Goal: Browse casually

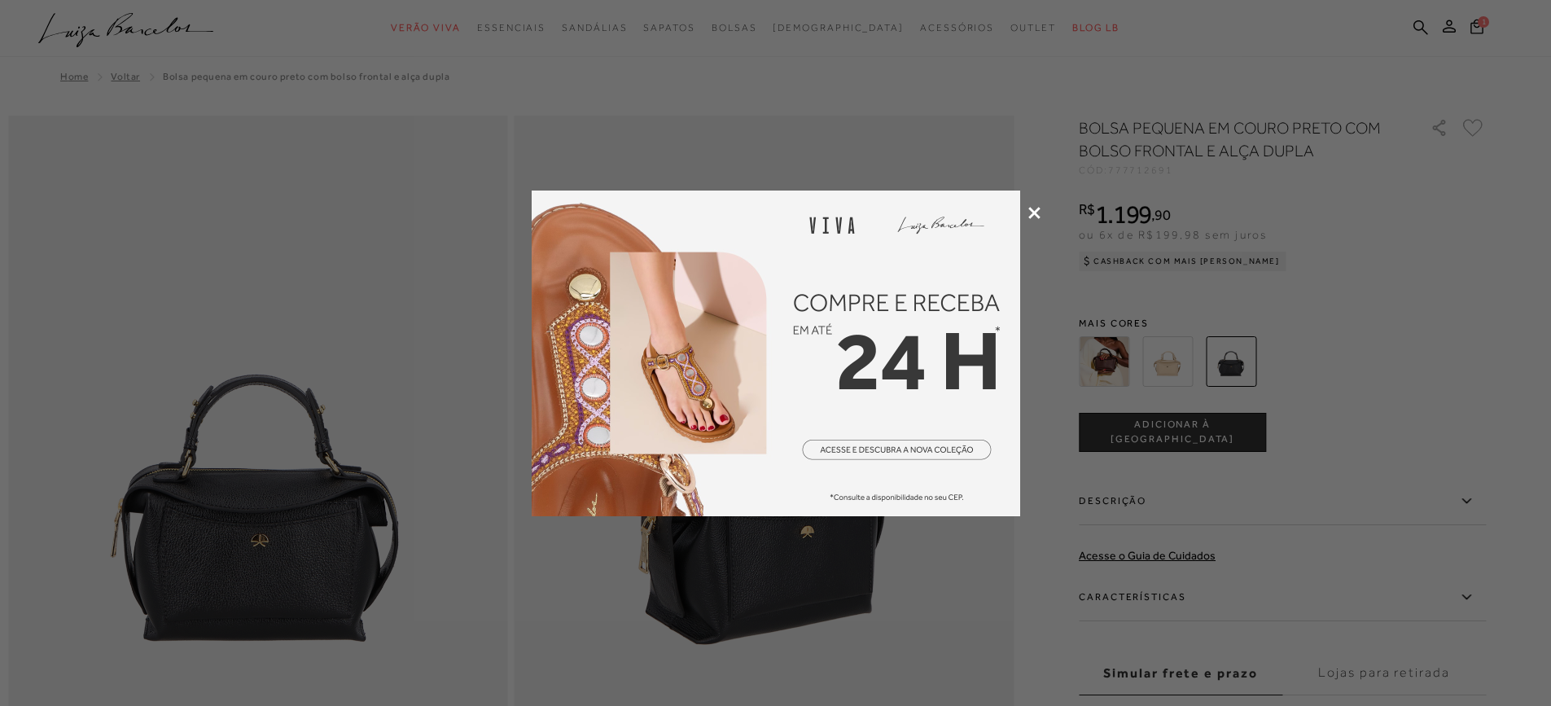
click at [1029, 207] on icon at bounding box center [1034, 213] width 12 height 12
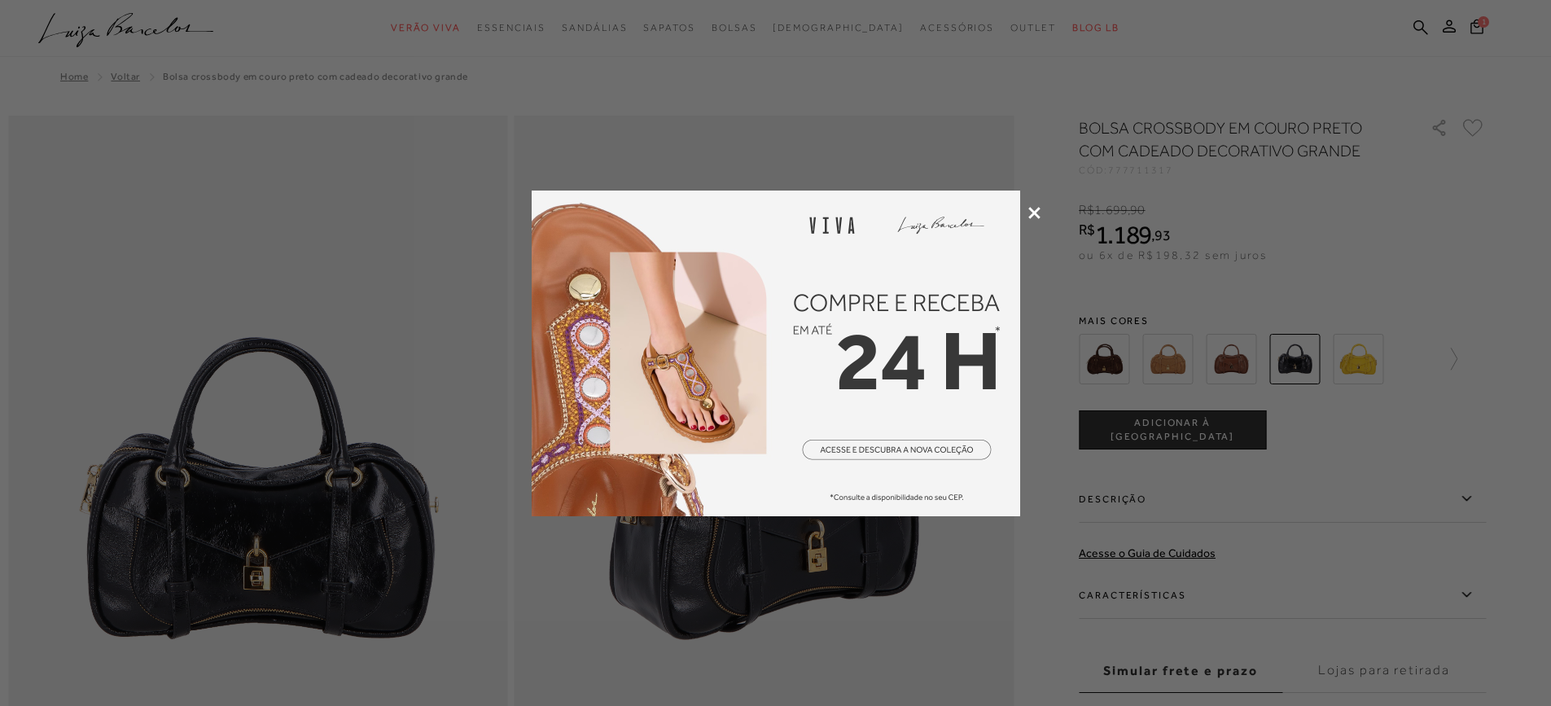
click at [1029, 211] on icon at bounding box center [1034, 213] width 12 height 12
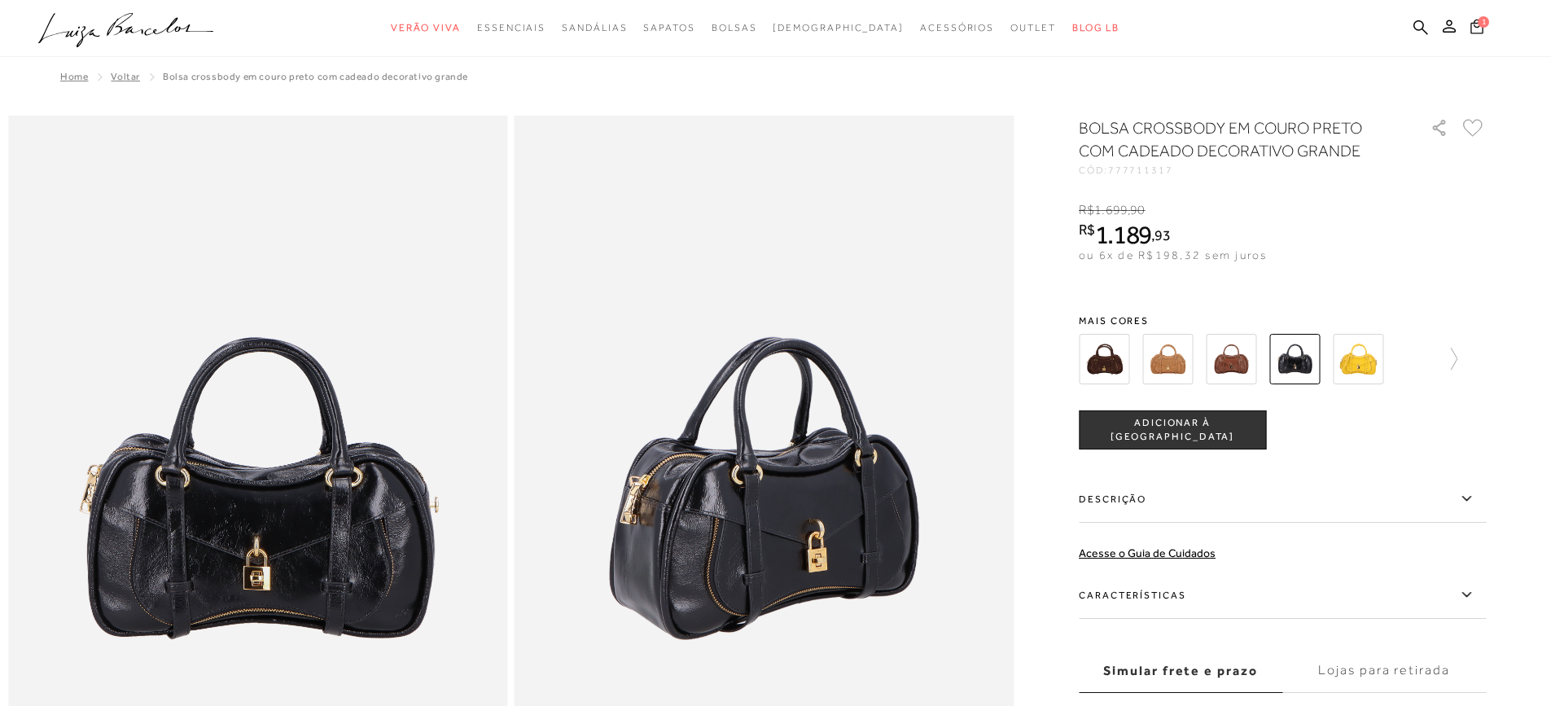
click at [1484, 26] on span "1" at bounding box center [1483, 21] width 11 height 11
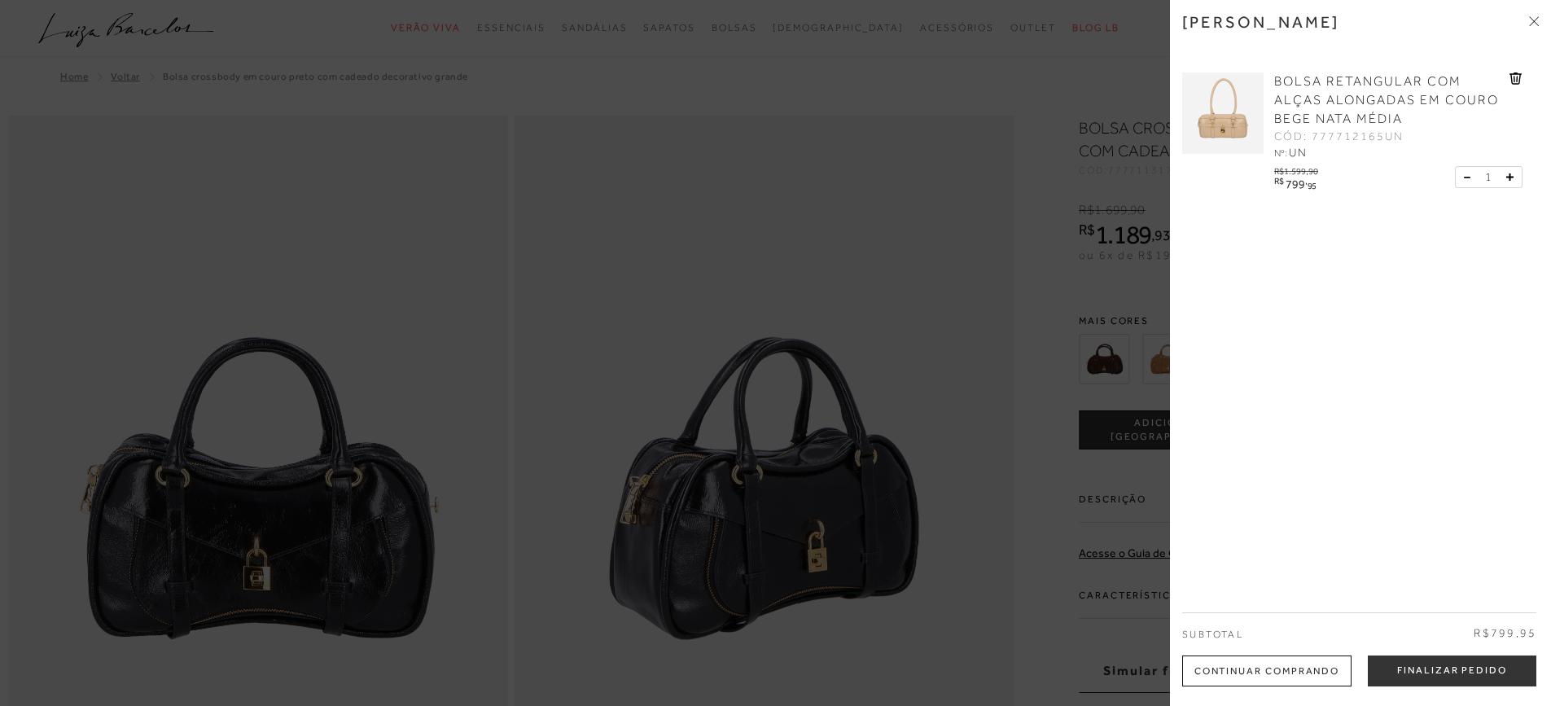
click at [1532, 18] on icon at bounding box center [1532, 18] width 5 height 5
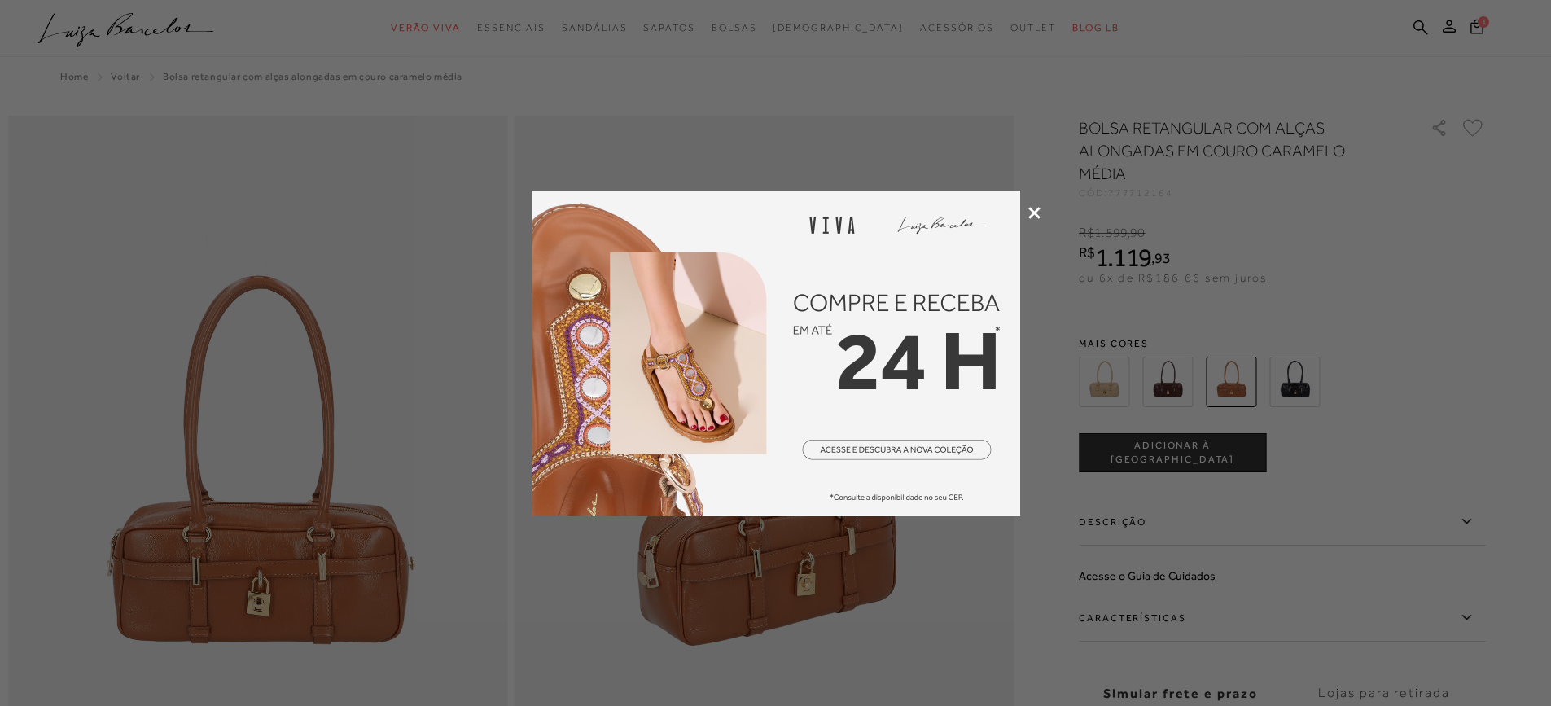
click at [1041, 210] on div at bounding box center [775, 353] width 1551 height 706
click at [1037, 213] on icon at bounding box center [1034, 213] width 12 height 12
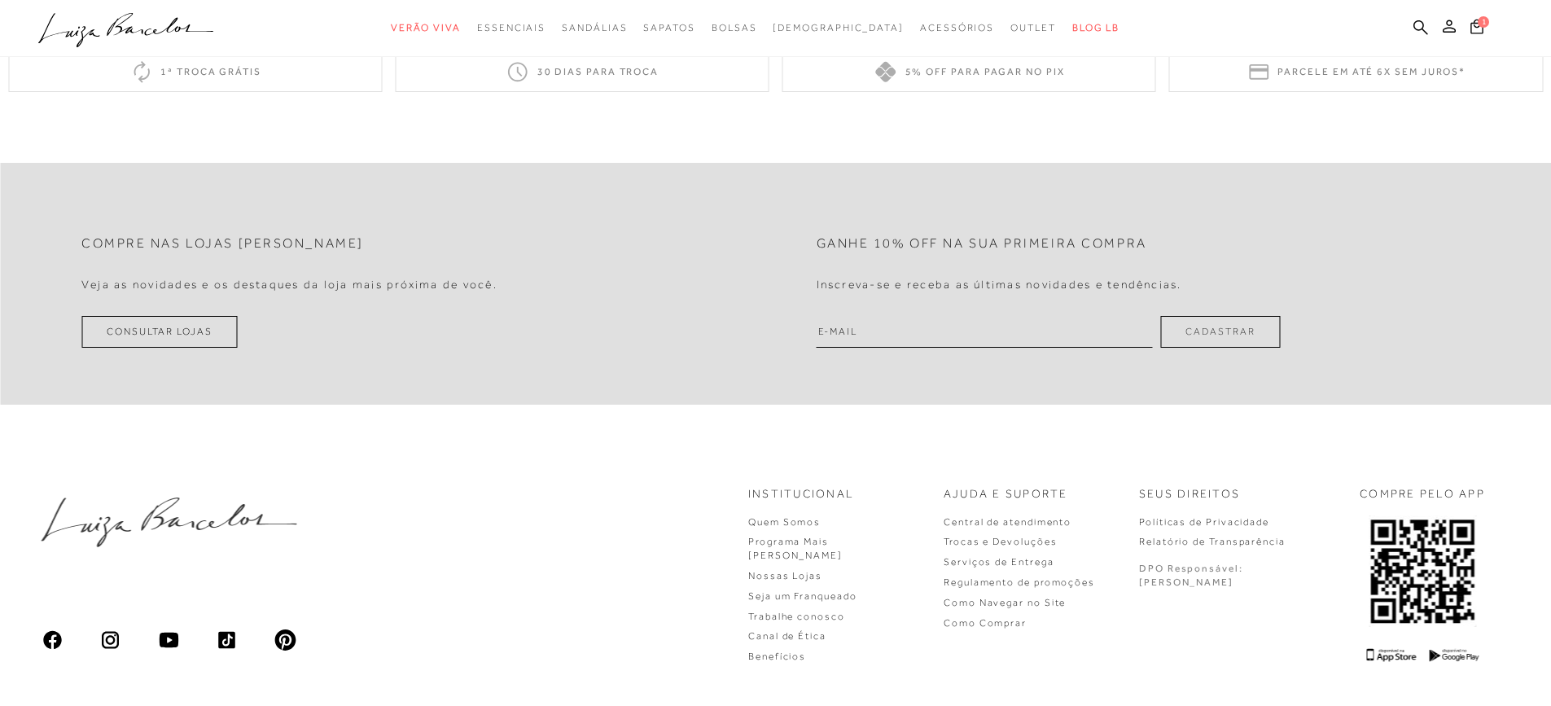
scroll to position [2204, 0]
